Goal: Navigation & Orientation: Find specific page/section

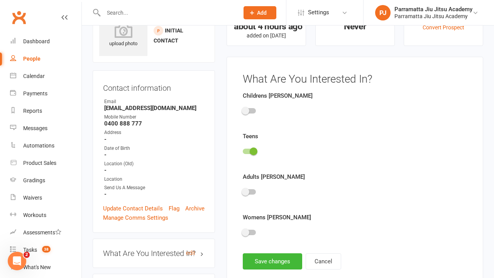
scroll to position [53, 0]
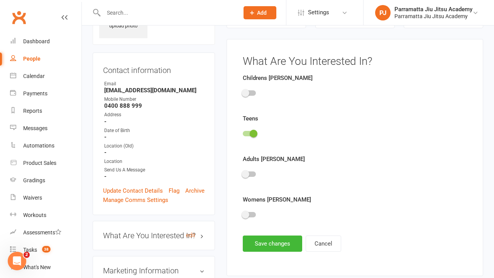
scroll to position [53, 0]
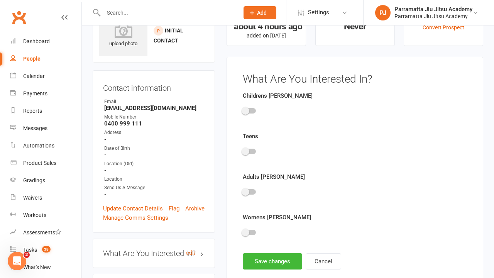
scroll to position [53, 0]
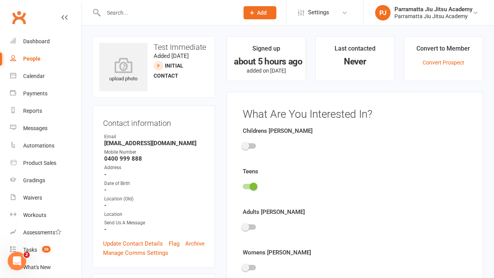
scroll to position [53, 0]
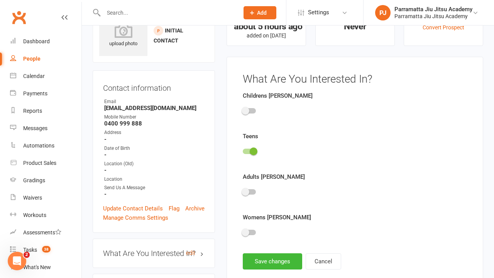
scroll to position [53, 0]
